Goal: Information Seeking & Learning: Learn about a topic

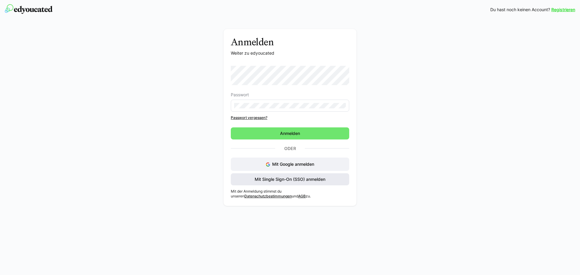
click at [293, 181] on span "Mit Single Sign-On (SSO) anmelden" at bounding box center [290, 179] width 73 height 6
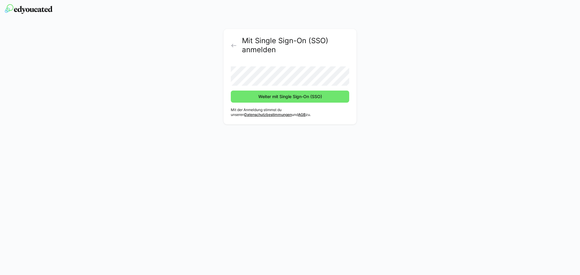
click at [231, 91] on button "Weiter mit Single Sign-On (SSO)" at bounding box center [290, 97] width 118 height 12
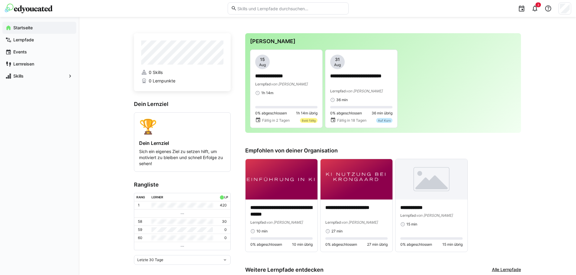
click at [277, 77] on p "**********" at bounding box center [286, 76] width 62 height 7
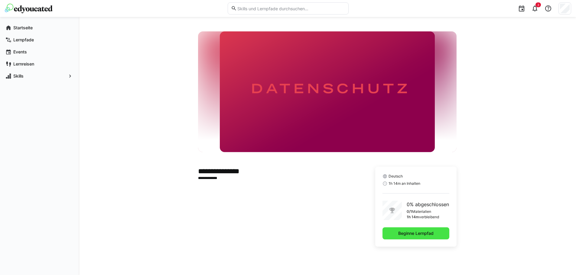
click at [410, 232] on span "Beginne Lernpfad" at bounding box center [415, 234] width 37 height 6
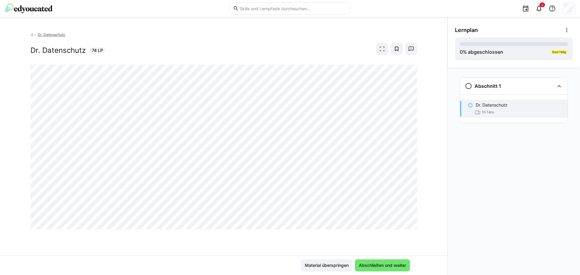
click at [346, 230] on div at bounding box center [224, 147] width 387 height 165
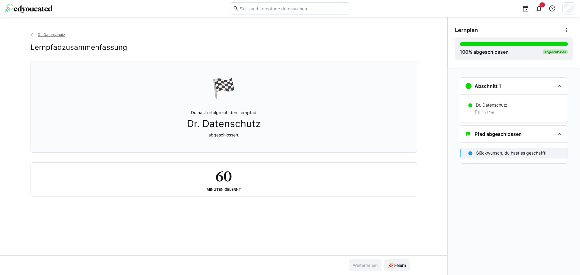
click at [222, 178] on h2 "60" at bounding box center [223, 177] width 16 height 18
click at [397, 268] on span "🎉 Feiern" at bounding box center [397, 266] width 20 height 6
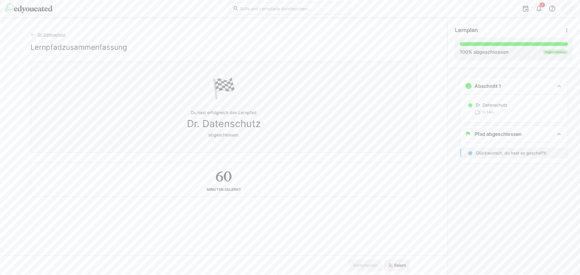
click at [470, 154] on eds-icon at bounding box center [470, 153] width 5 height 5
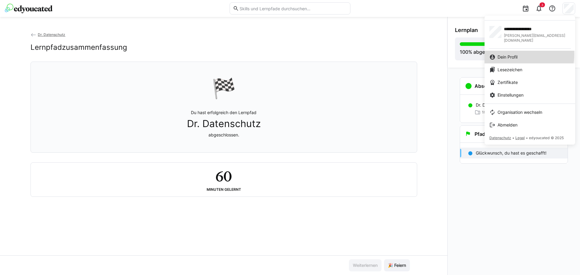
click at [510, 54] on span "Dein Profil" at bounding box center [508, 57] width 20 height 6
